Goal: Check status: Check status

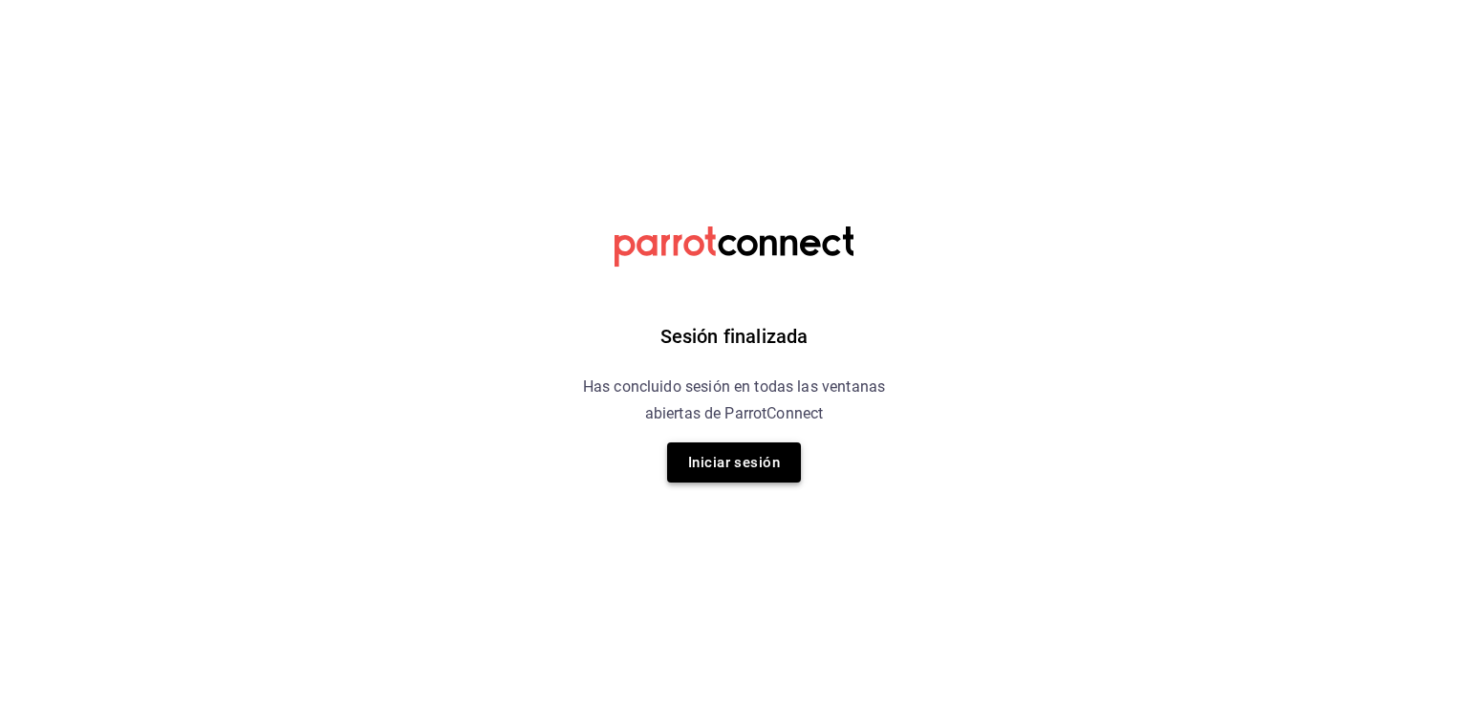
click at [700, 461] on button "Iniciar sesión" at bounding box center [734, 462] width 134 height 40
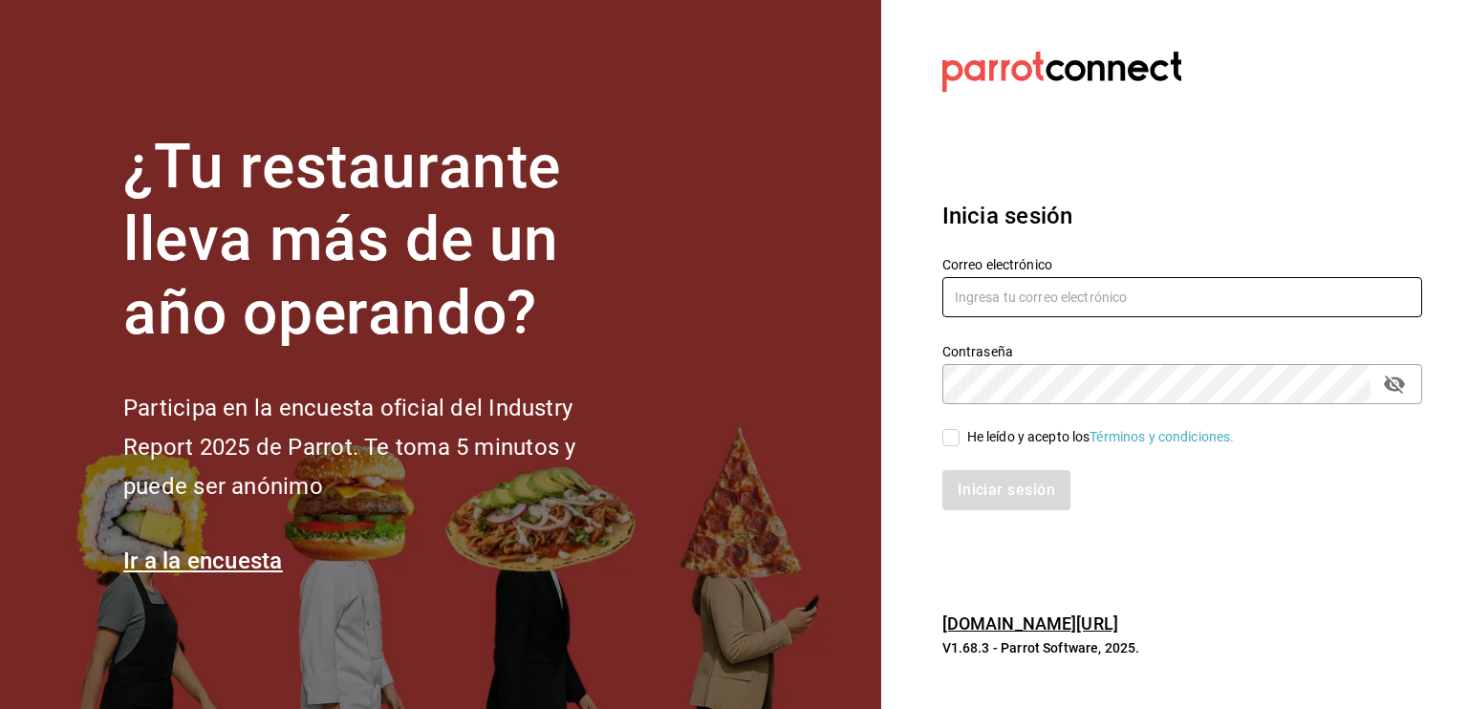
type input "[EMAIL_ADDRESS][DOMAIN_NAME]"
click at [953, 436] on input "He leído y acepto los Términos y condiciones." at bounding box center [950, 437] width 17 height 17
checkbox input "true"
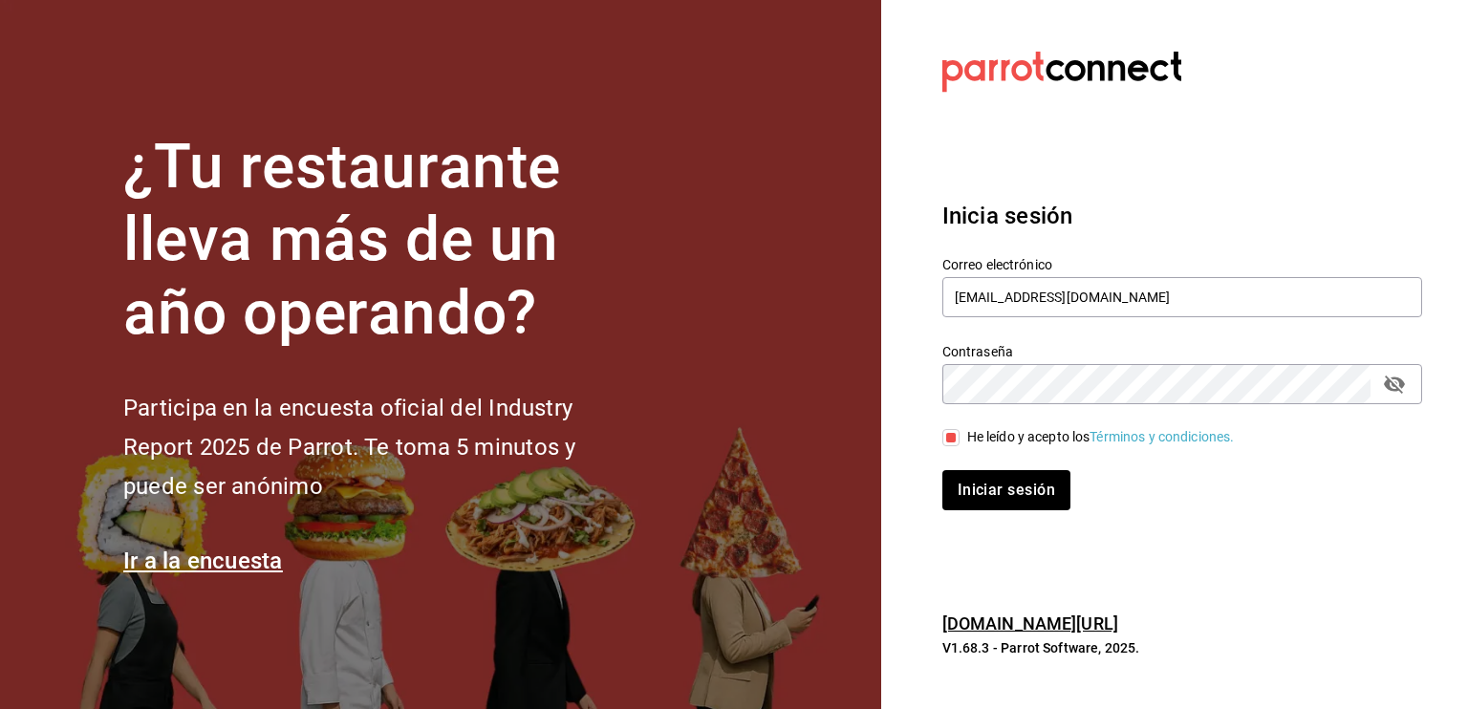
click at [975, 468] on div "Iniciar sesión" at bounding box center [1170, 478] width 503 height 63
click at [967, 495] on button "Iniciar sesión" at bounding box center [1007, 490] width 130 height 40
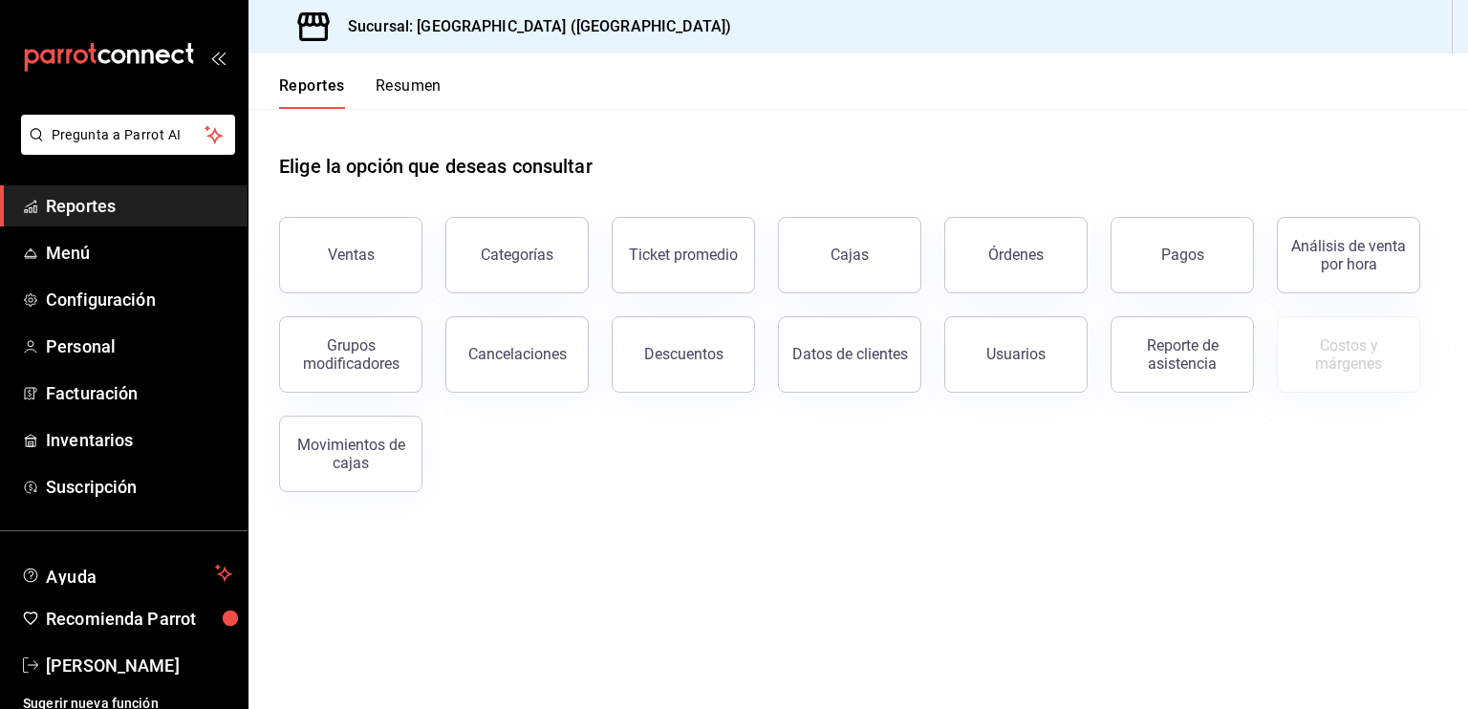
click at [69, 202] on span "Reportes" at bounding box center [139, 206] width 186 height 26
click at [341, 268] on button "Ventas" at bounding box center [350, 255] width 143 height 76
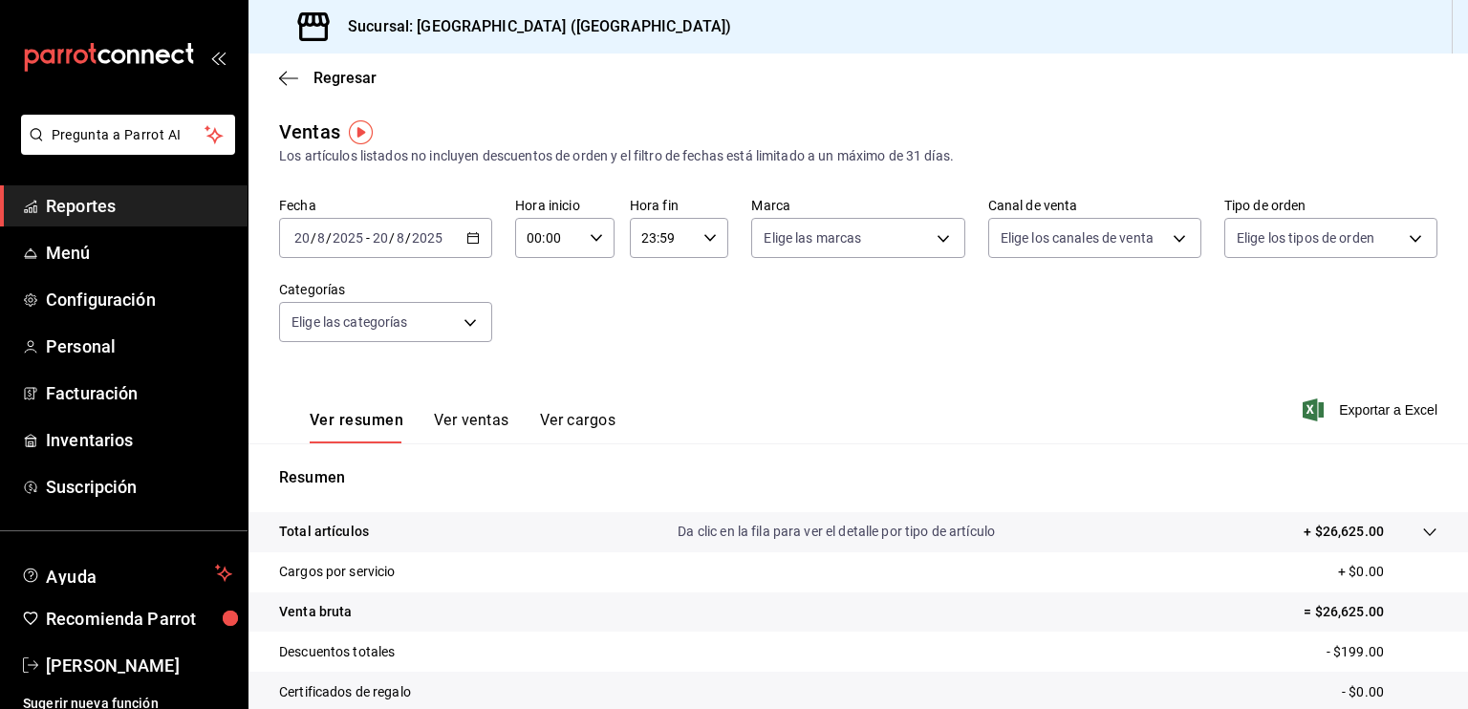
click at [460, 238] on div "2025-08-20 20 / 8 / 2025 - 2025-08-20 20 / 8 / 2025" at bounding box center [385, 238] width 213 height 40
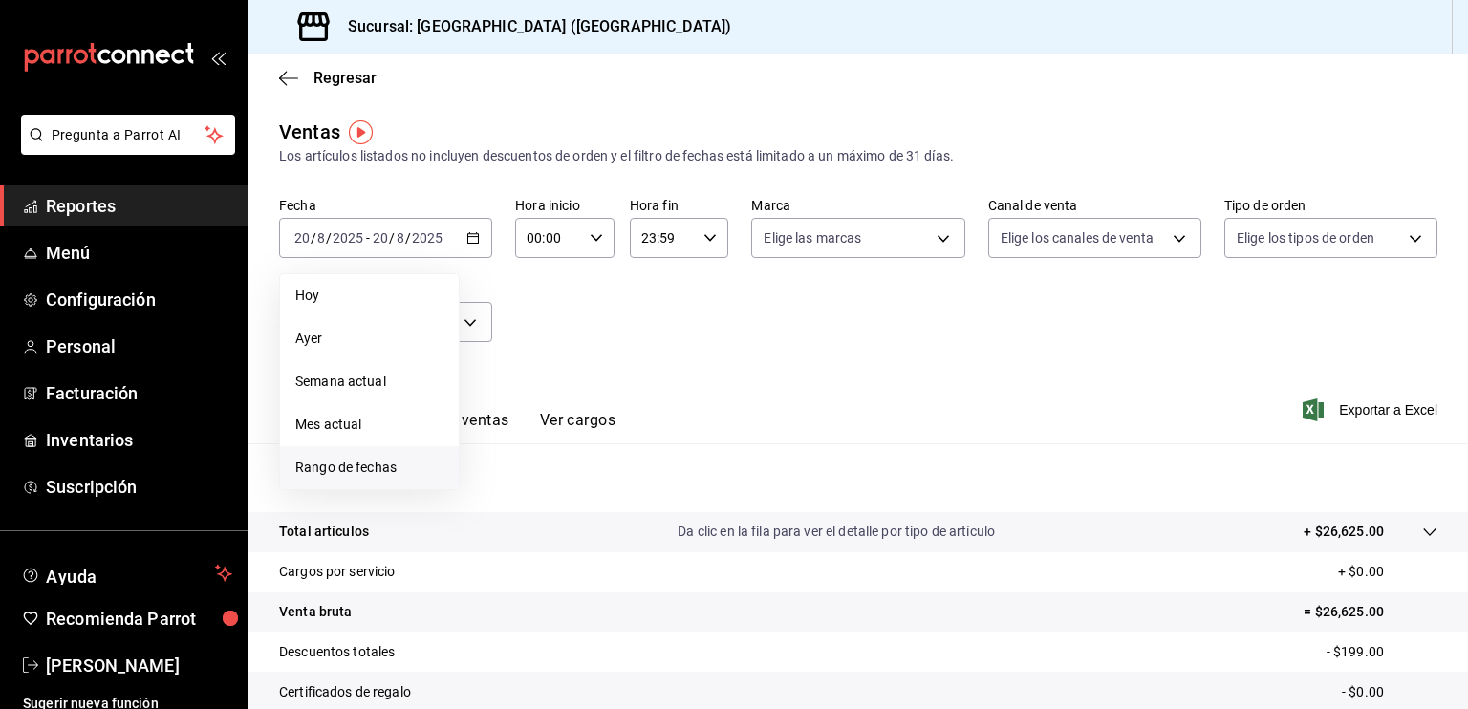
click at [353, 468] on span "Rango de fechas" at bounding box center [369, 468] width 148 height 20
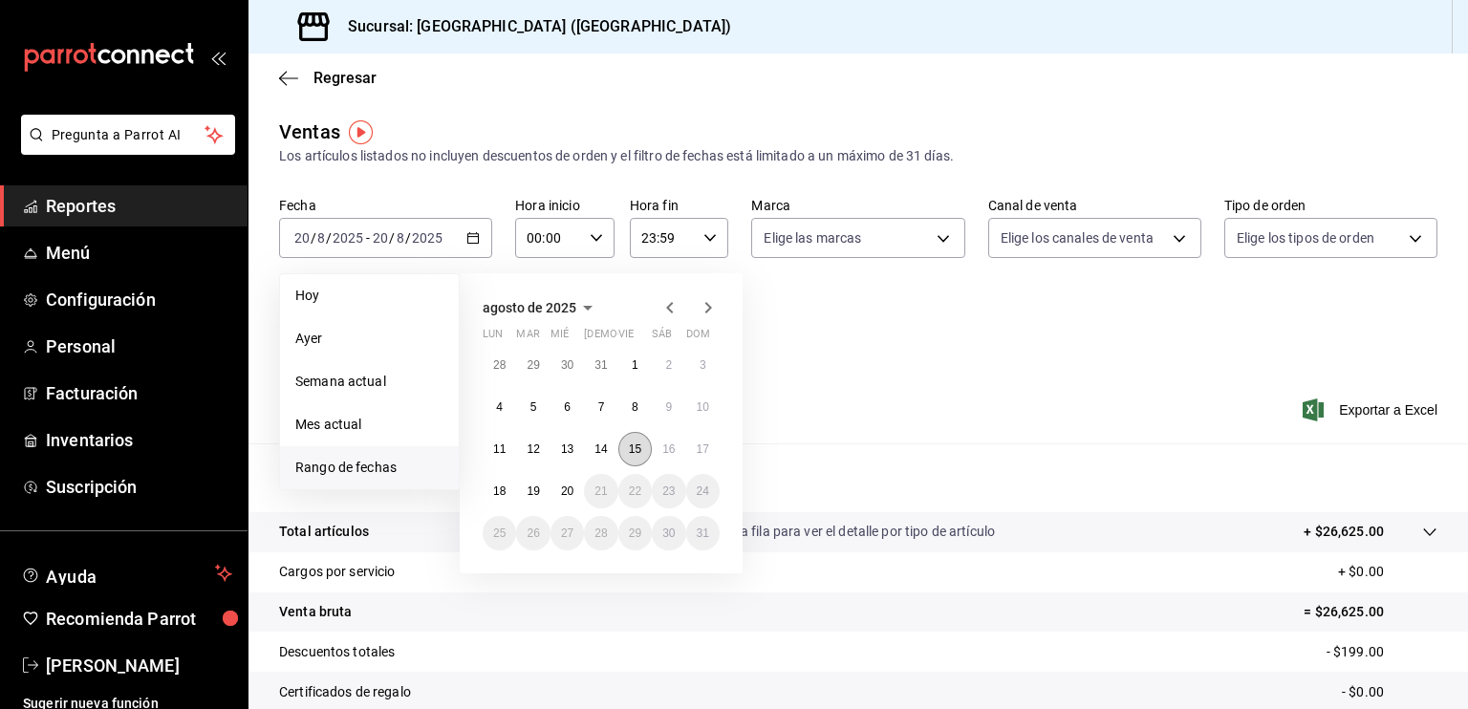
click at [633, 452] on abbr "15" at bounding box center [635, 448] width 12 height 13
click at [673, 449] on abbr "16" at bounding box center [668, 448] width 12 height 13
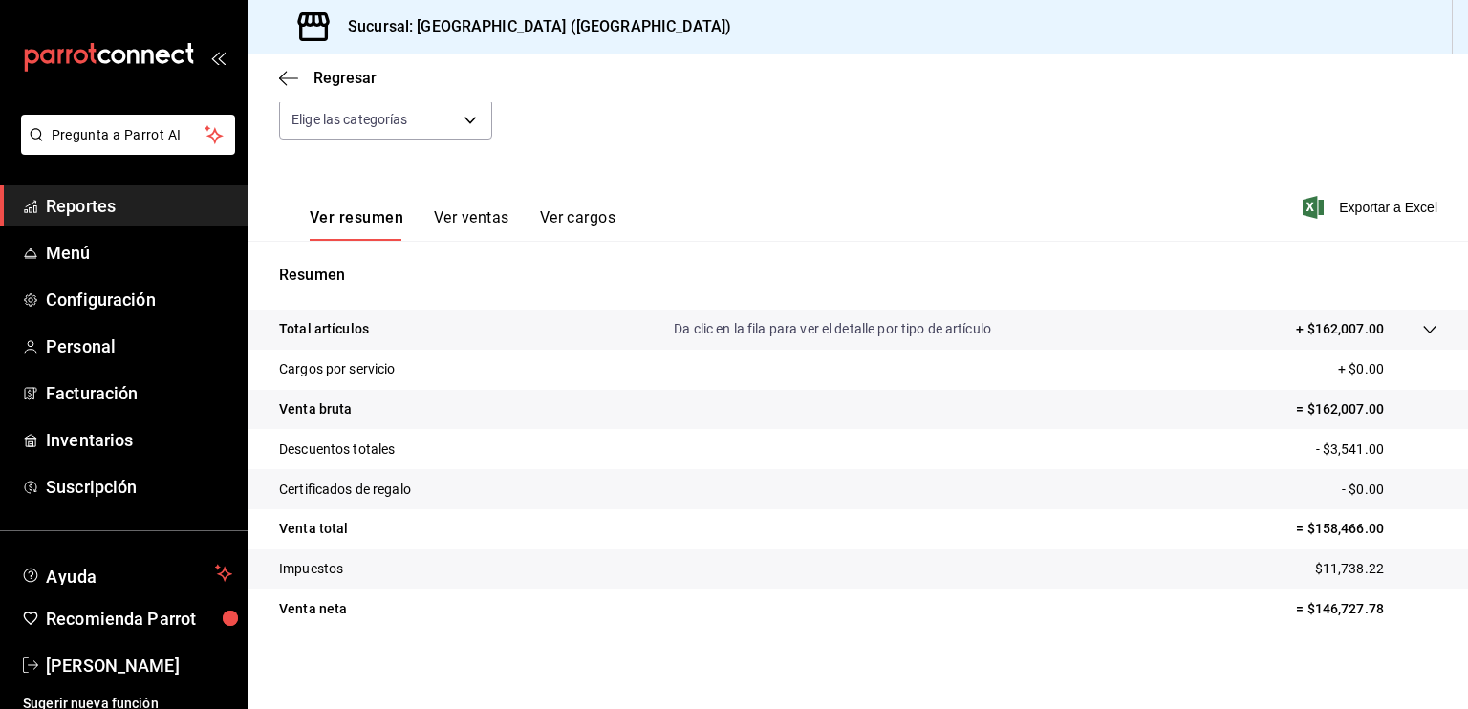
scroll to position [206, 0]
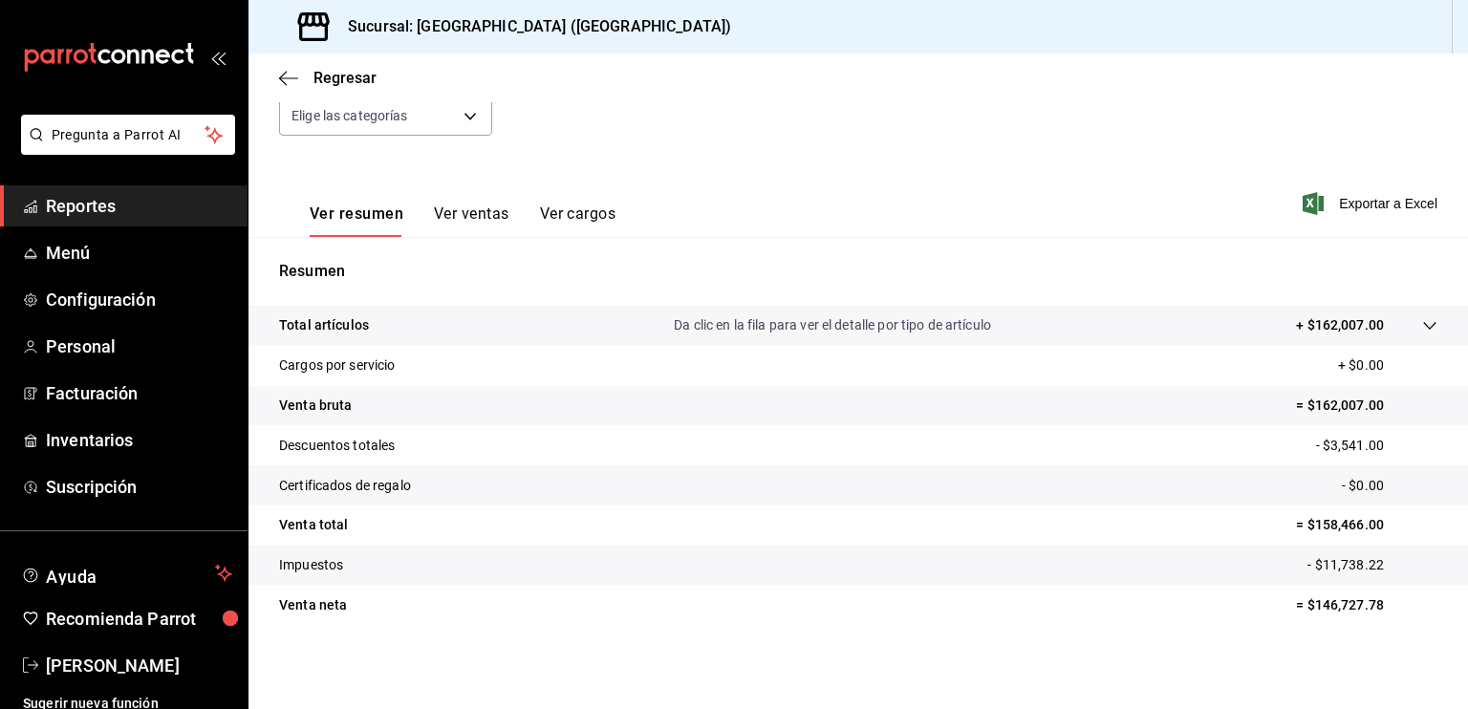
click at [483, 215] on button "Ver ventas" at bounding box center [471, 220] width 75 height 32
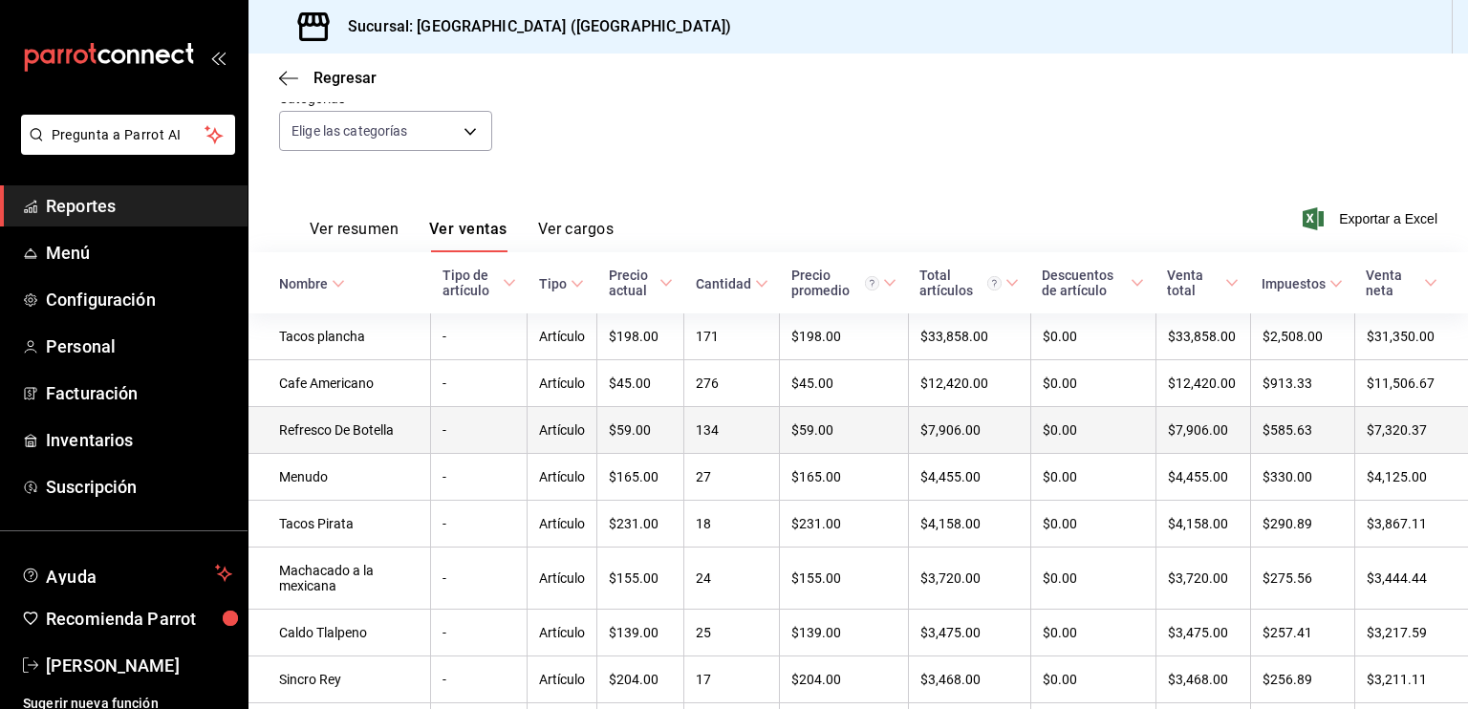
scroll to position [96, 0]
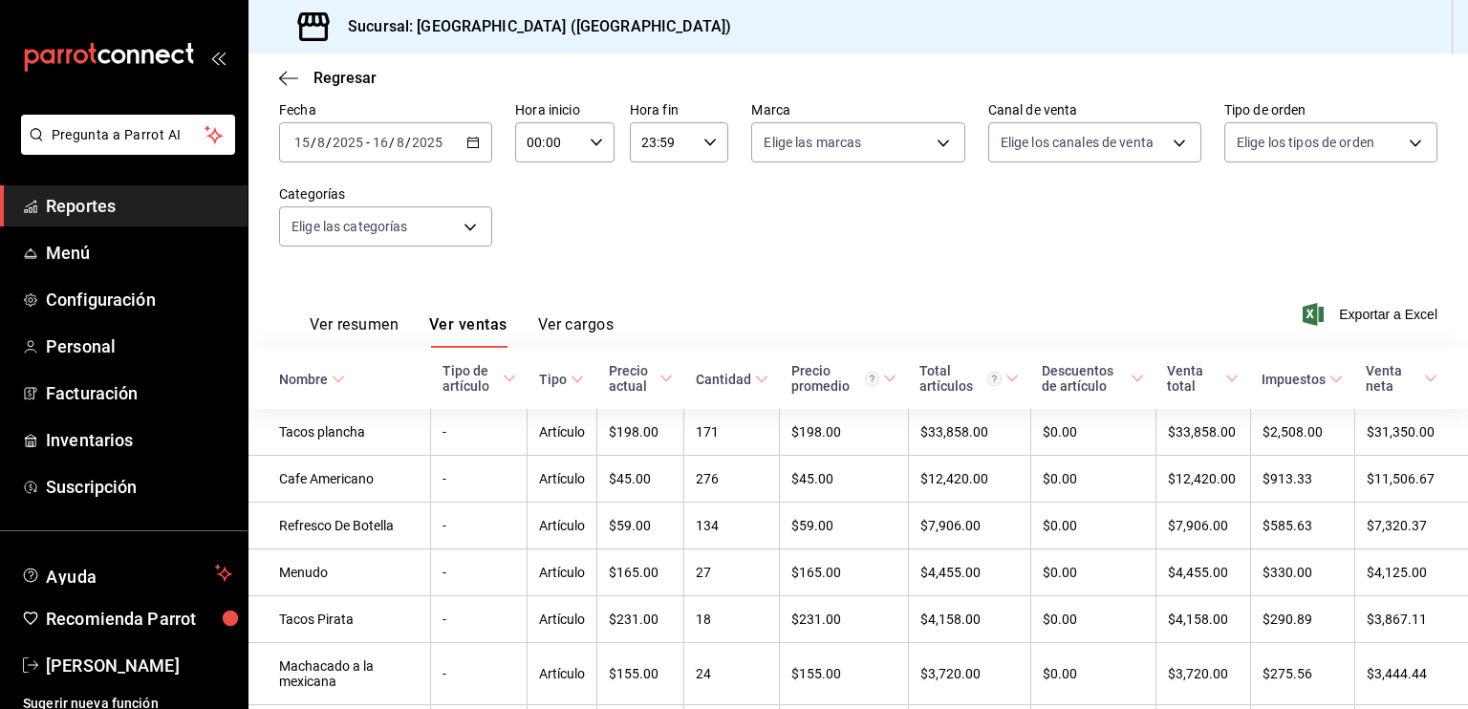
click at [474, 147] on \(Stroke\) "button" at bounding box center [472, 143] width 11 height 11
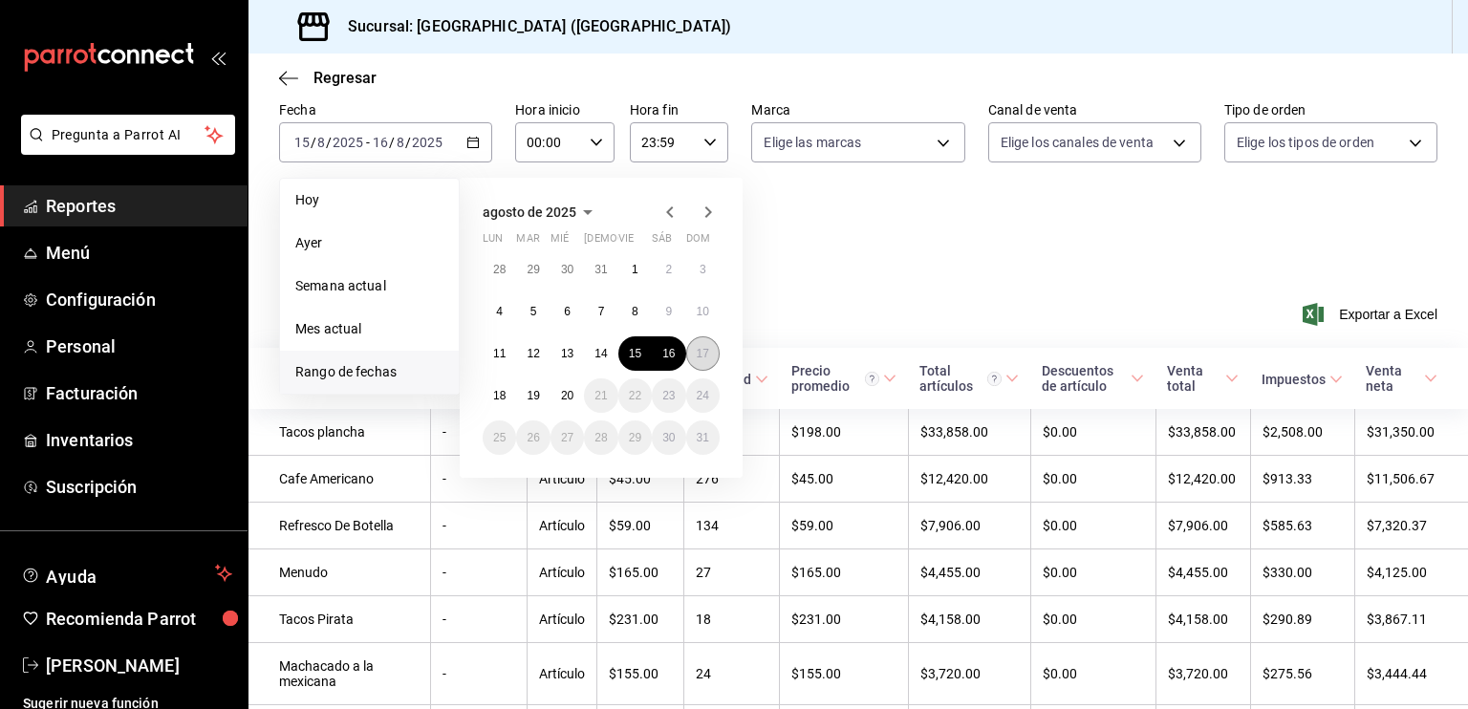
click at [706, 349] on abbr "17" at bounding box center [703, 353] width 12 height 13
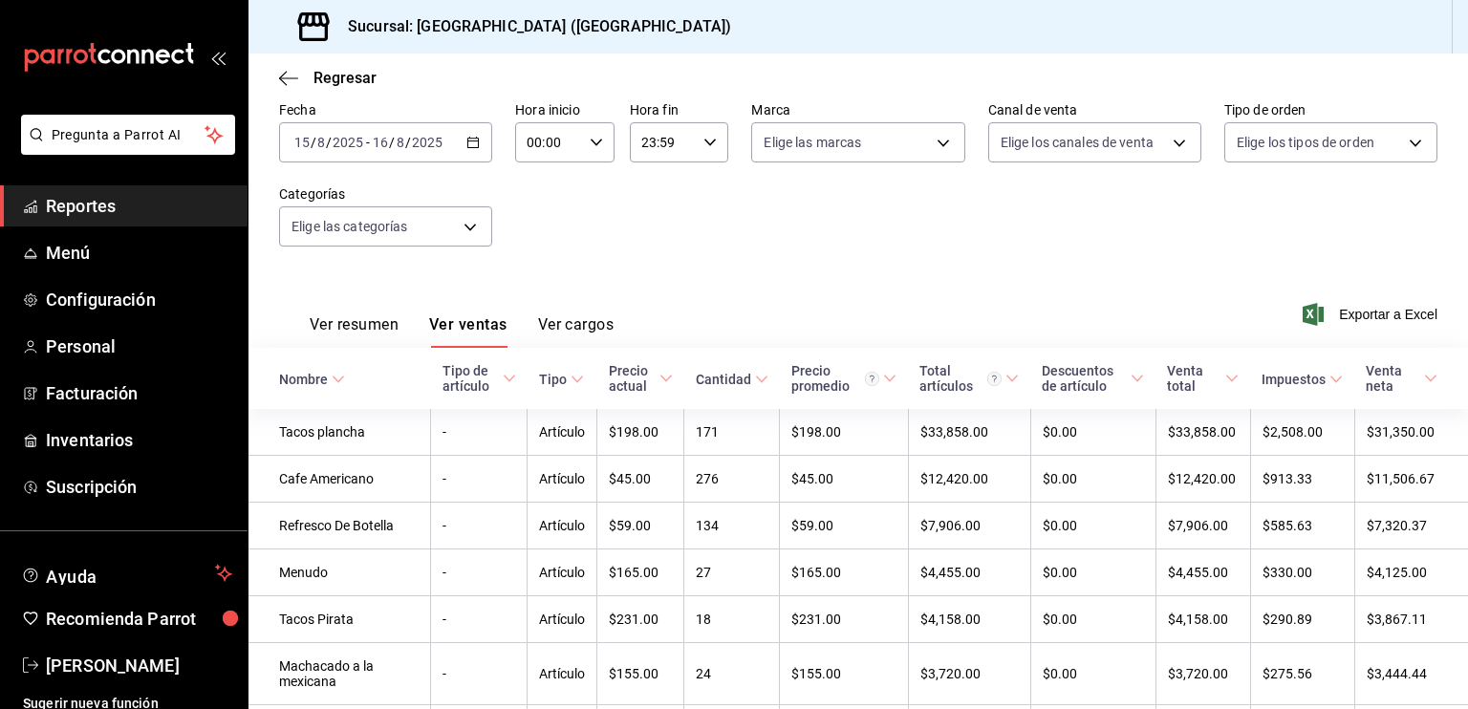
click at [822, 260] on div "Fecha 2025-08-15 15 / 8 / 2025 - 2025-08-16 16 / 8 / 2025 Hora inicio 00:00 Hor…" at bounding box center [858, 185] width 1158 height 168
click at [466, 144] on icon "button" at bounding box center [472, 142] width 13 height 13
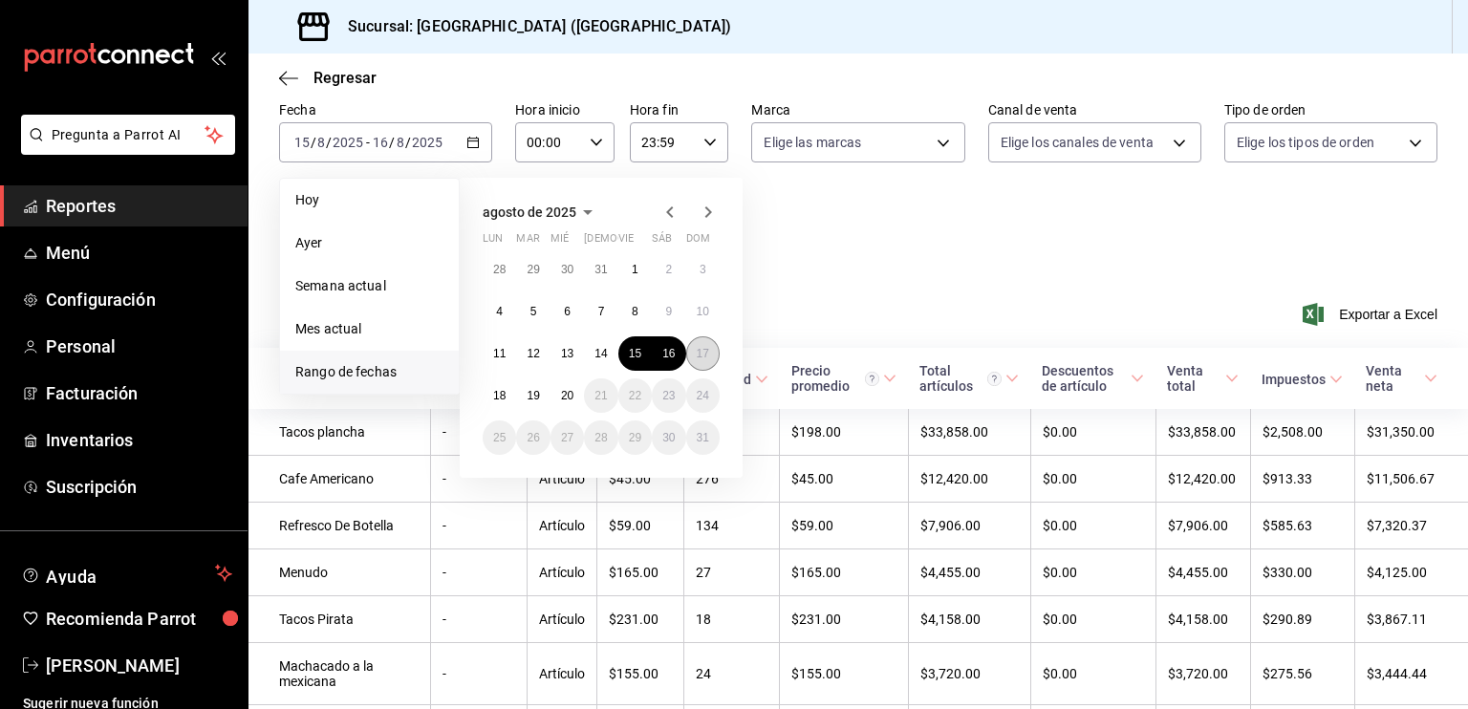
click at [700, 355] on abbr "17" at bounding box center [703, 353] width 12 height 13
click at [367, 370] on span "Rango de fechas" at bounding box center [369, 372] width 148 height 20
click at [706, 353] on abbr "17" at bounding box center [703, 353] width 12 height 13
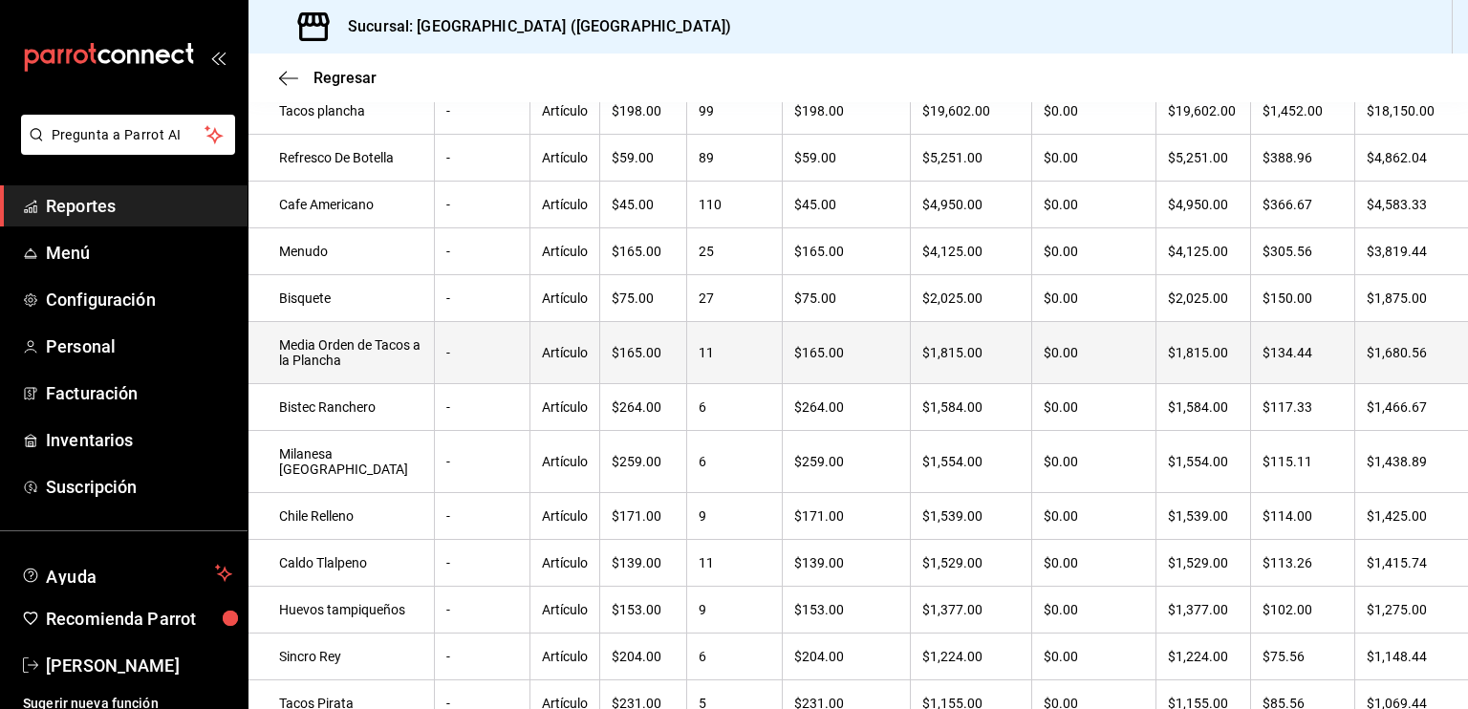
scroll to position [34, 0]
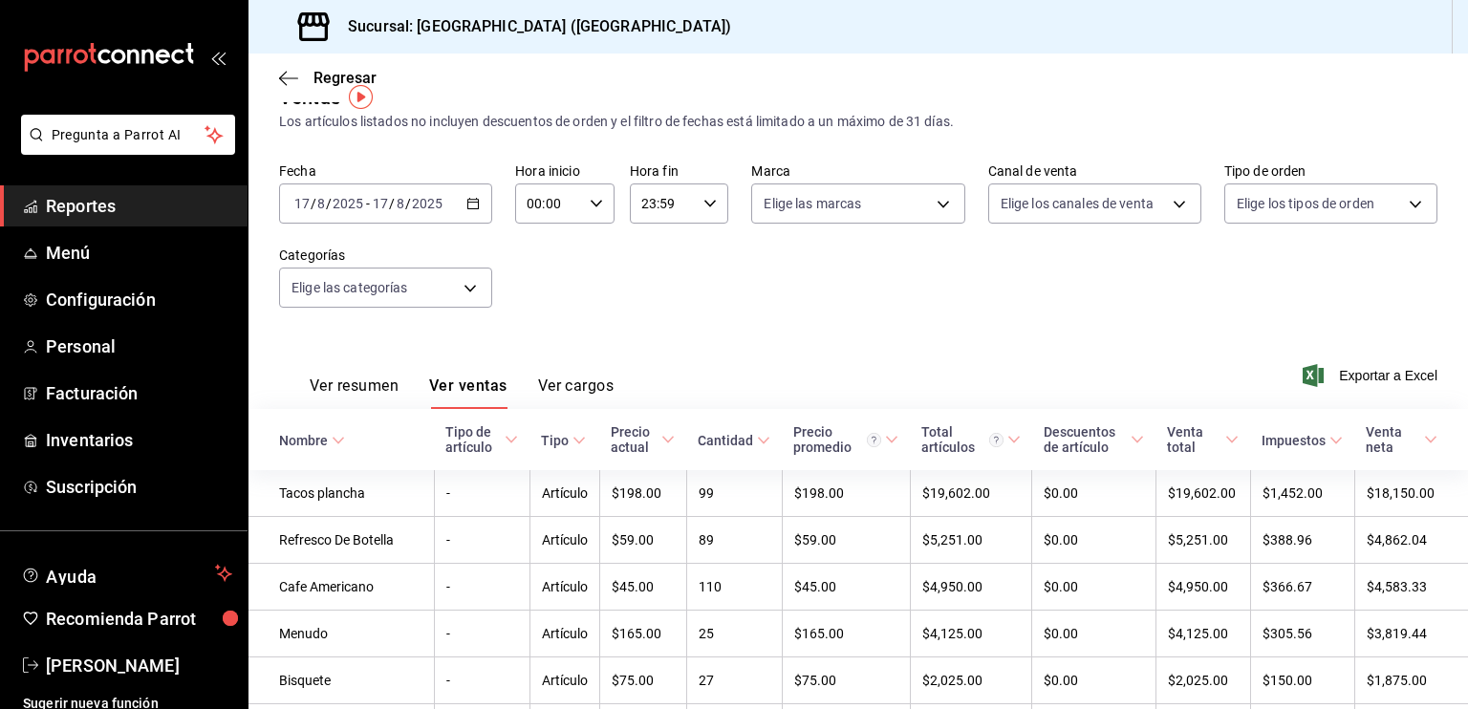
click at [470, 204] on icon "button" at bounding box center [472, 203] width 13 height 13
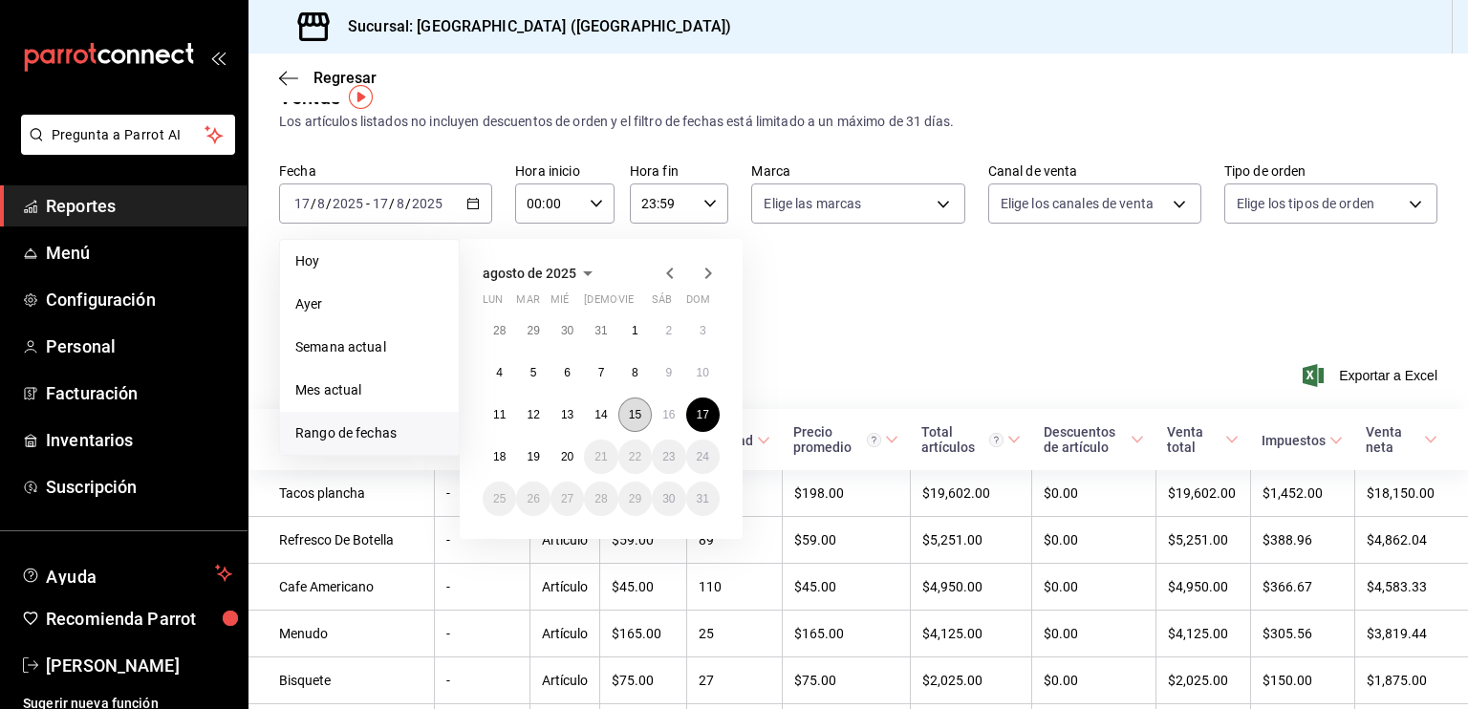
click at [643, 415] on button "15" at bounding box center [634, 414] width 33 height 34
click at [694, 414] on button "17" at bounding box center [702, 414] width 33 height 34
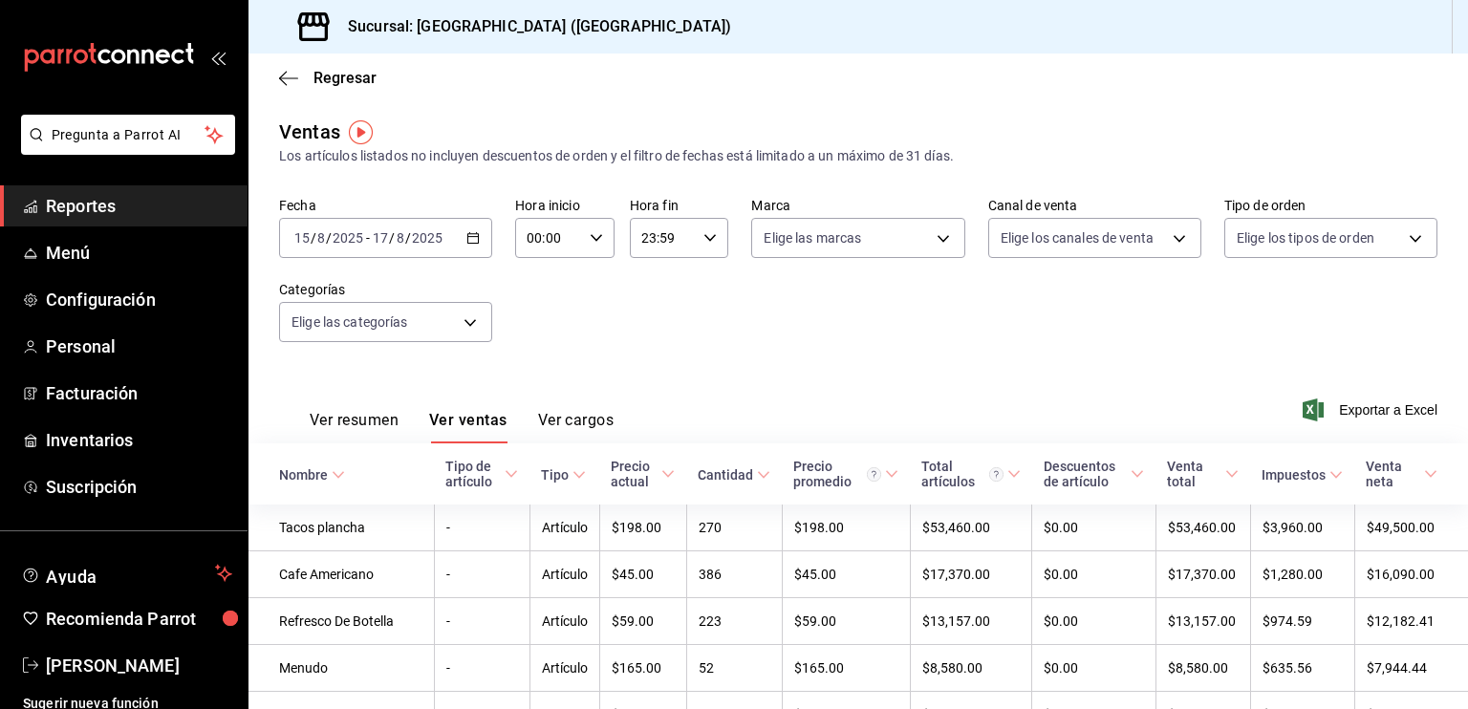
click at [468, 238] on icon "button" at bounding box center [472, 237] width 13 height 13
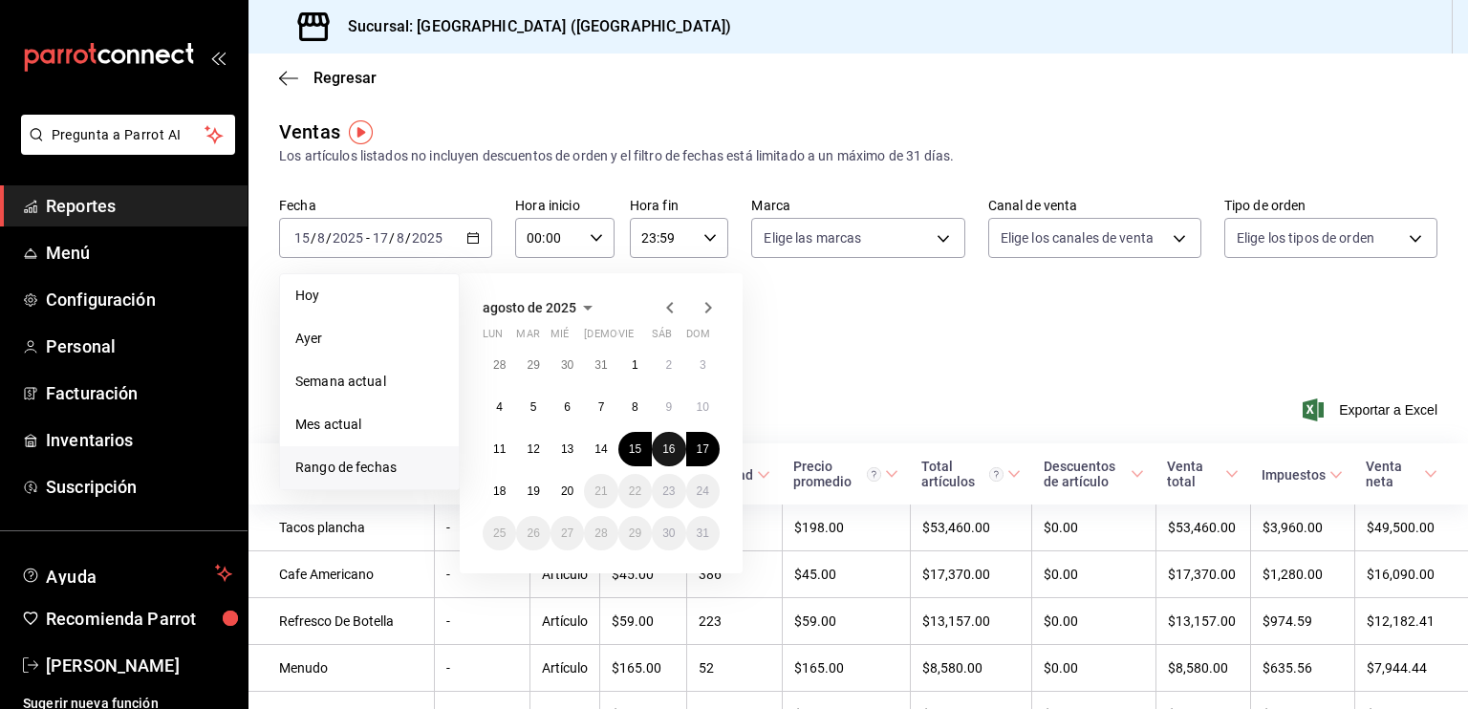
click at [662, 445] on abbr "16" at bounding box center [668, 448] width 12 height 13
click at [631, 456] on button "15" at bounding box center [634, 449] width 33 height 34
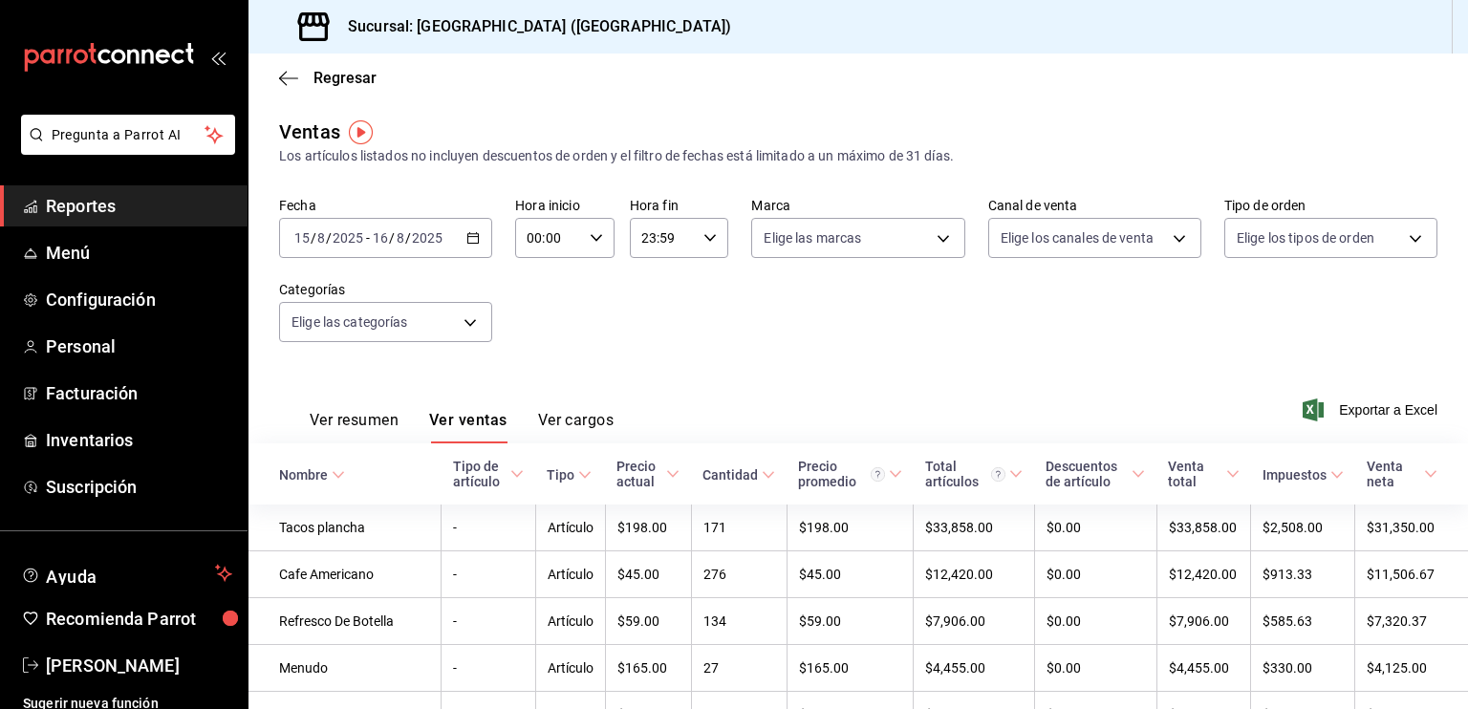
click at [470, 242] on icon "button" at bounding box center [472, 237] width 13 height 13
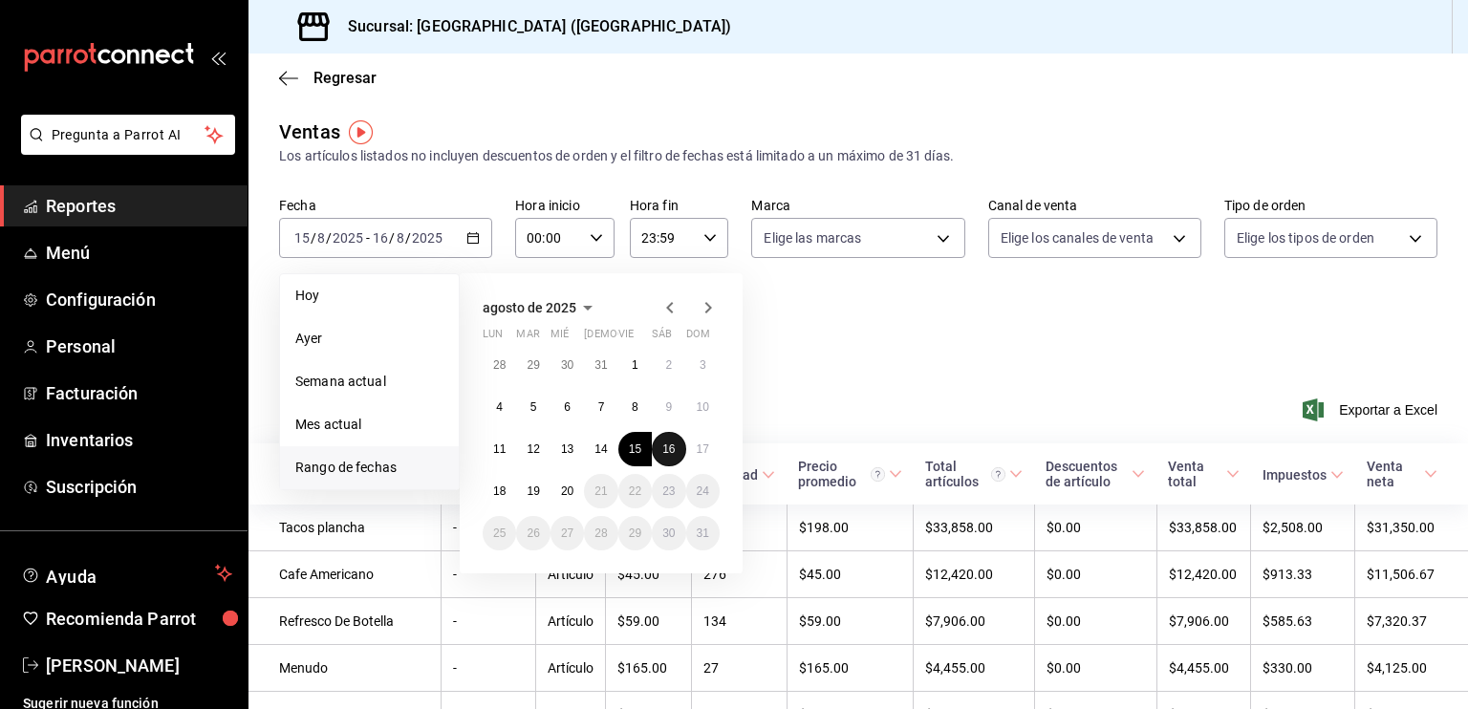
click at [661, 449] on button "16" at bounding box center [668, 449] width 33 height 34
click at [664, 448] on abbr "16" at bounding box center [668, 448] width 12 height 13
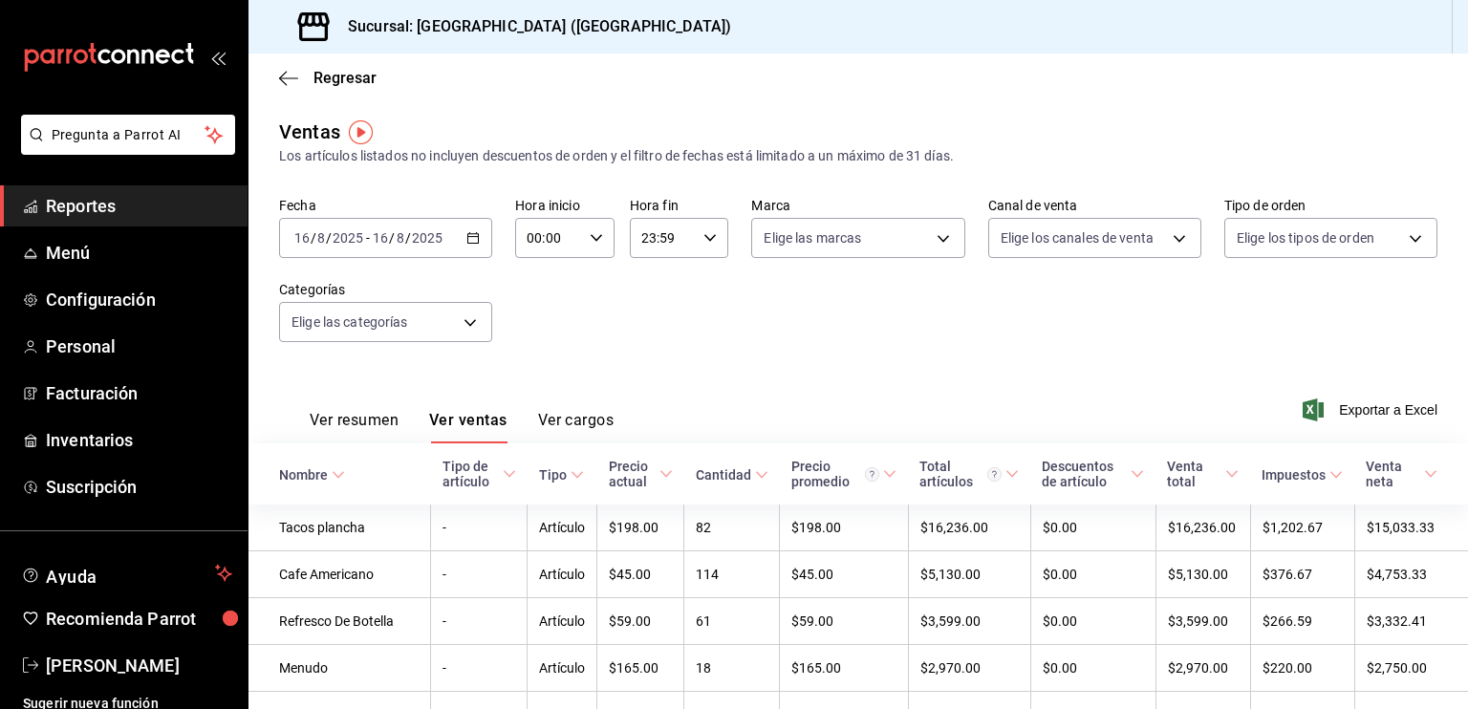
click at [476, 234] on icon "button" at bounding box center [472, 237] width 13 height 13
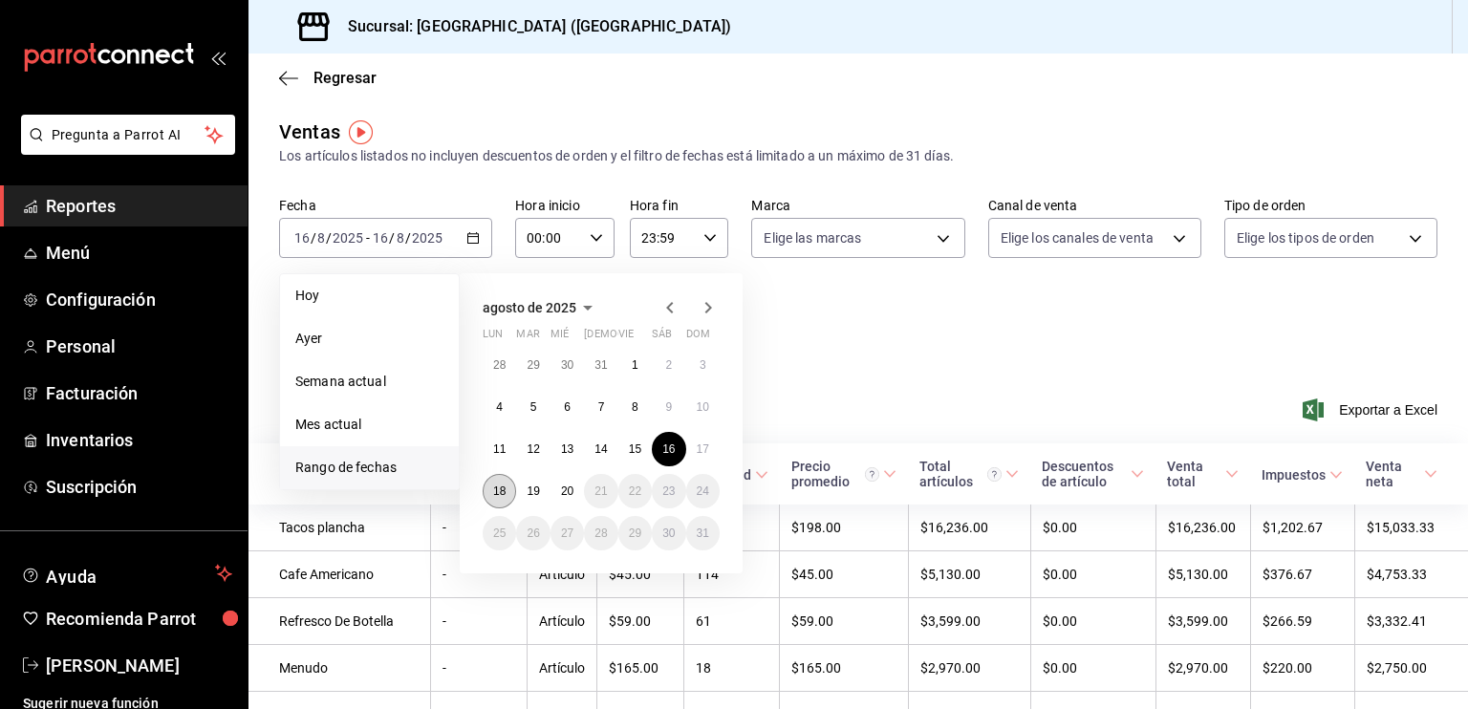
click at [497, 485] on abbr "18" at bounding box center [499, 490] width 12 height 13
click at [561, 495] on abbr "20" at bounding box center [567, 490] width 12 height 13
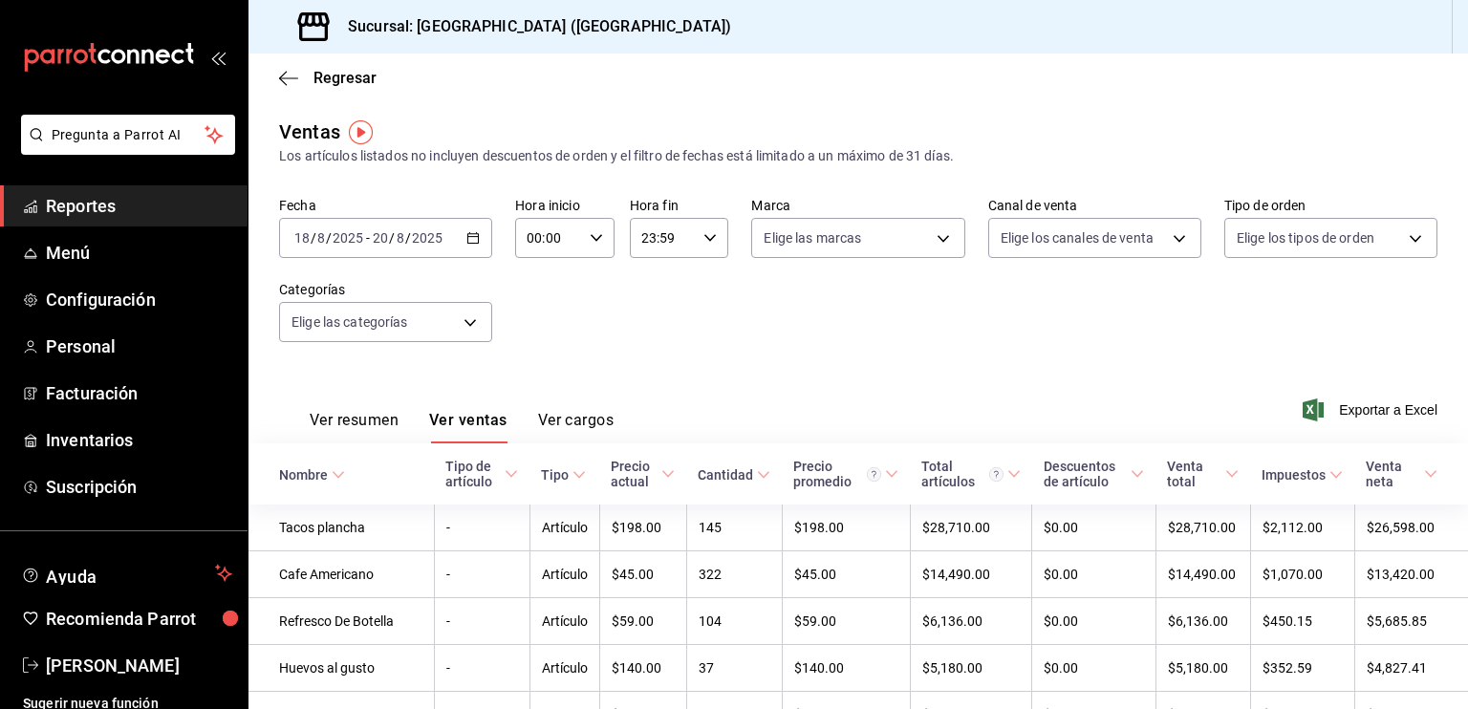
click at [469, 237] on \(Stroke\) "button" at bounding box center [473, 236] width 11 height 1
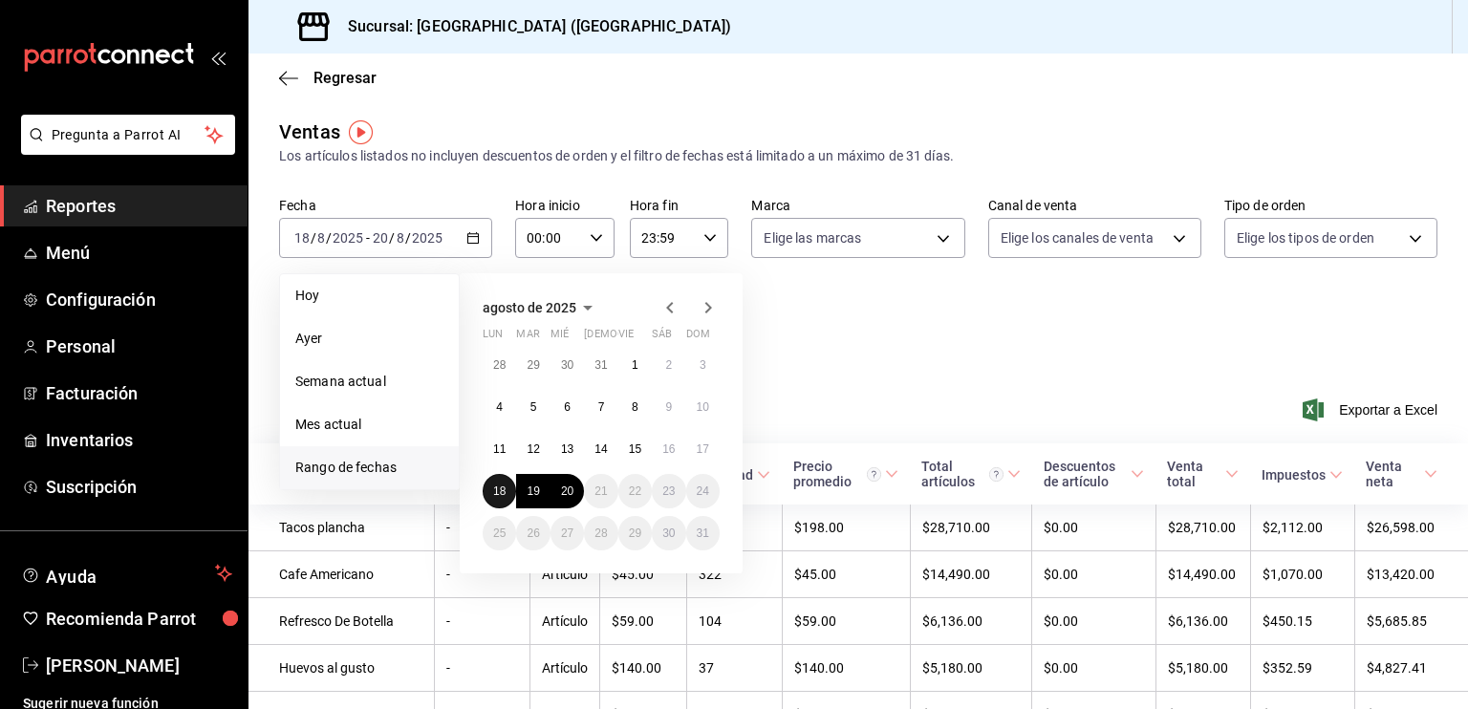
click at [498, 486] on abbr "18" at bounding box center [499, 490] width 12 height 13
click at [839, 375] on div "Ver resumen Ver ventas Ver cargos Exportar a Excel" at bounding box center [857, 404] width 1219 height 78
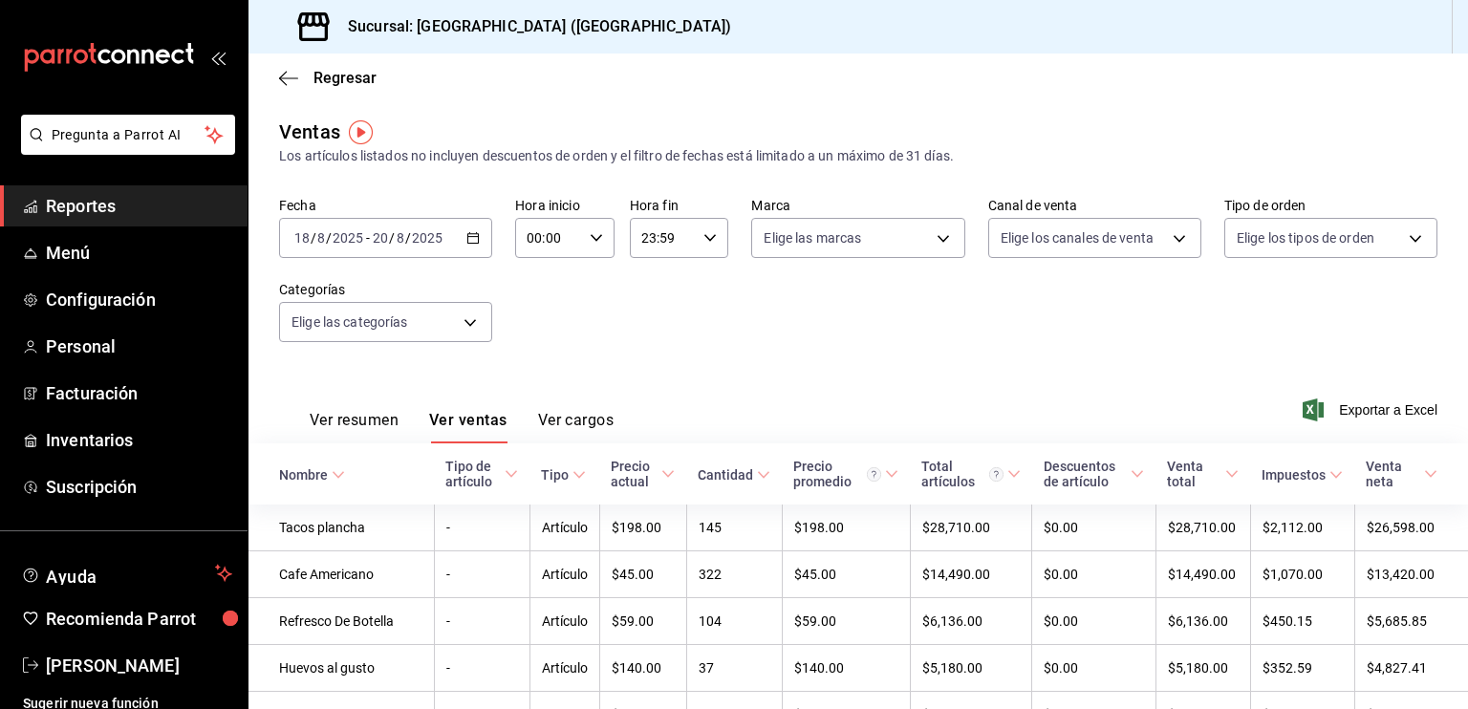
click at [466, 238] on icon "button" at bounding box center [472, 237] width 13 height 13
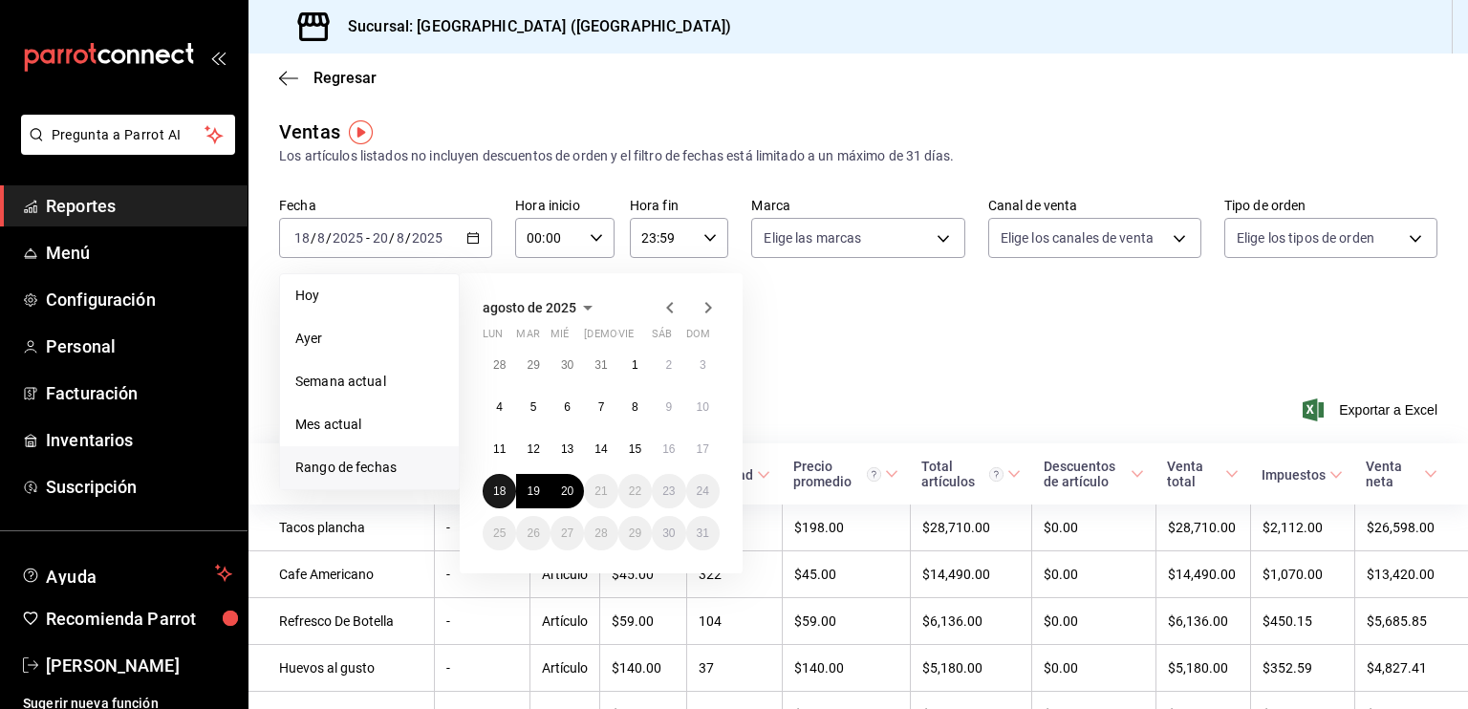
click at [507, 487] on button "18" at bounding box center [499, 491] width 33 height 34
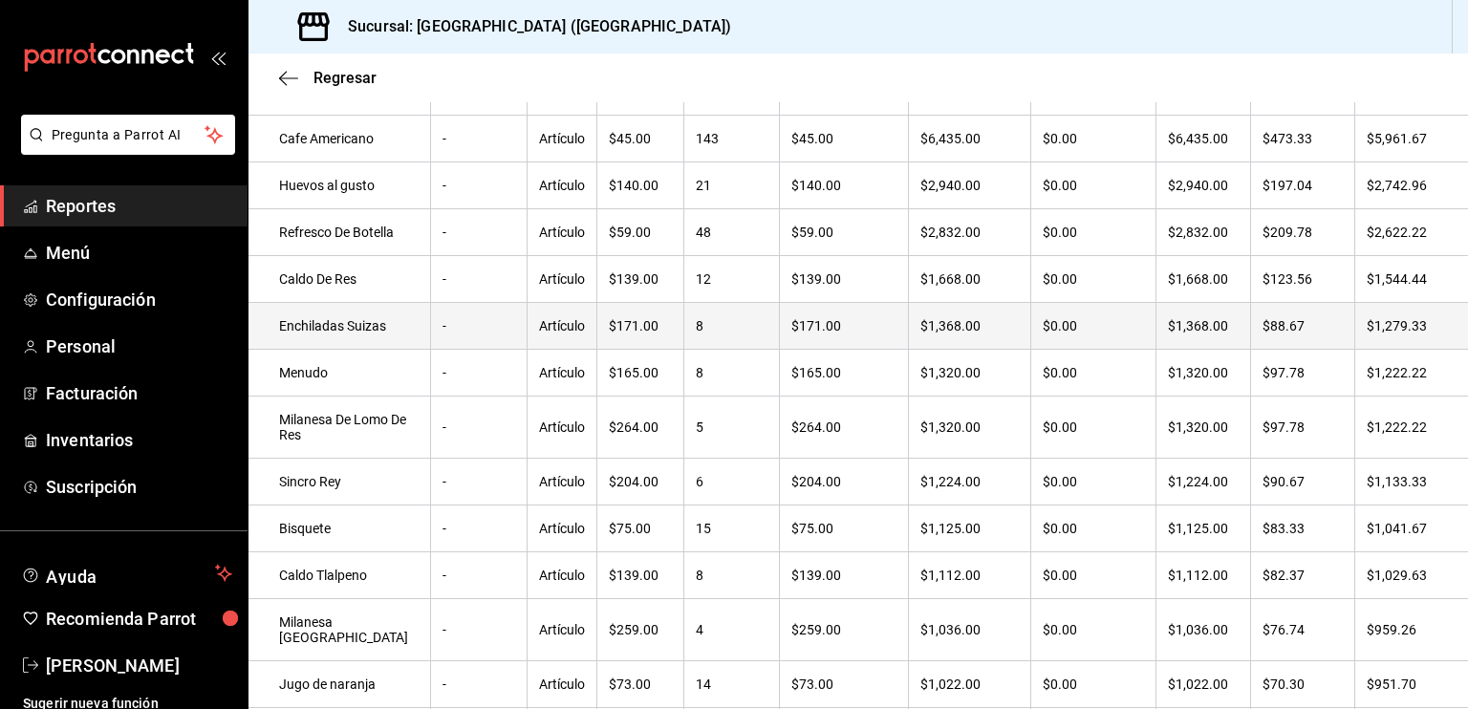
scroll to position [226, 0]
